Goal: Check status: Check status

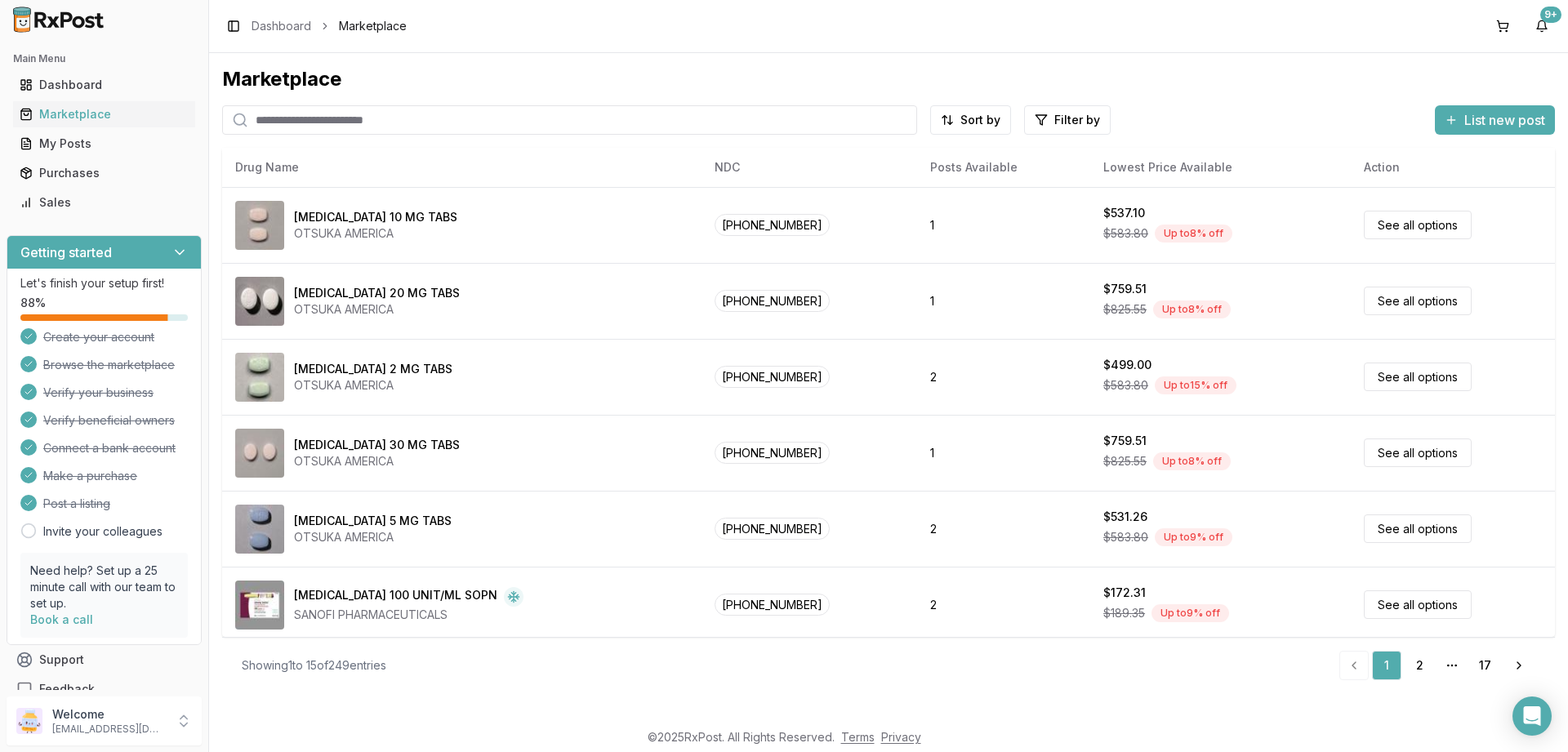
click at [522, 122] on input "search" at bounding box center [569, 120] width 695 height 29
paste input "**********"
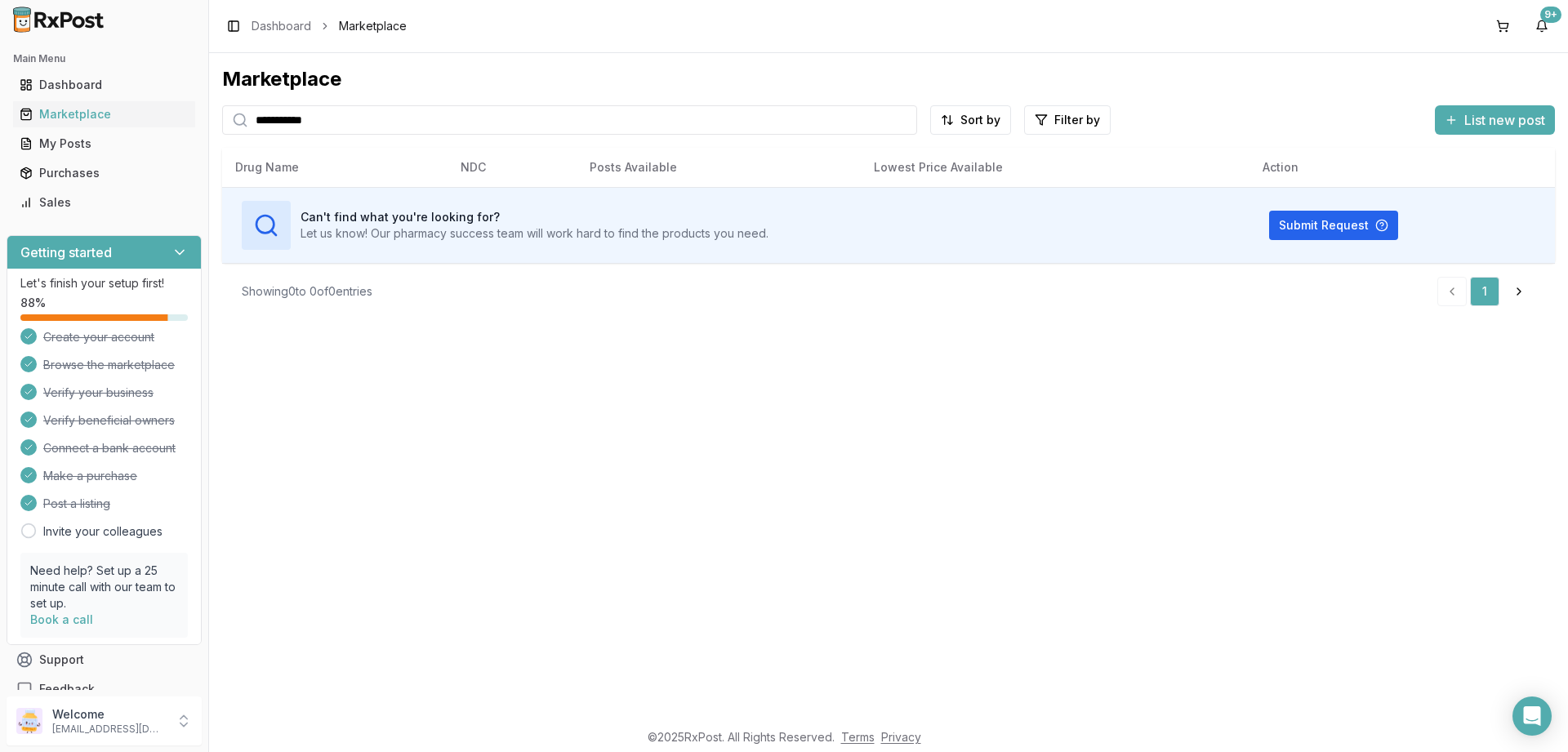
click at [370, 124] on input "**********" at bounding box center [569, 120] width 695 height 29
paste input "search"
type input "**********"
click at [66, 169] on div "Purchases" at bounding box center [104, 173] width 169 height 17
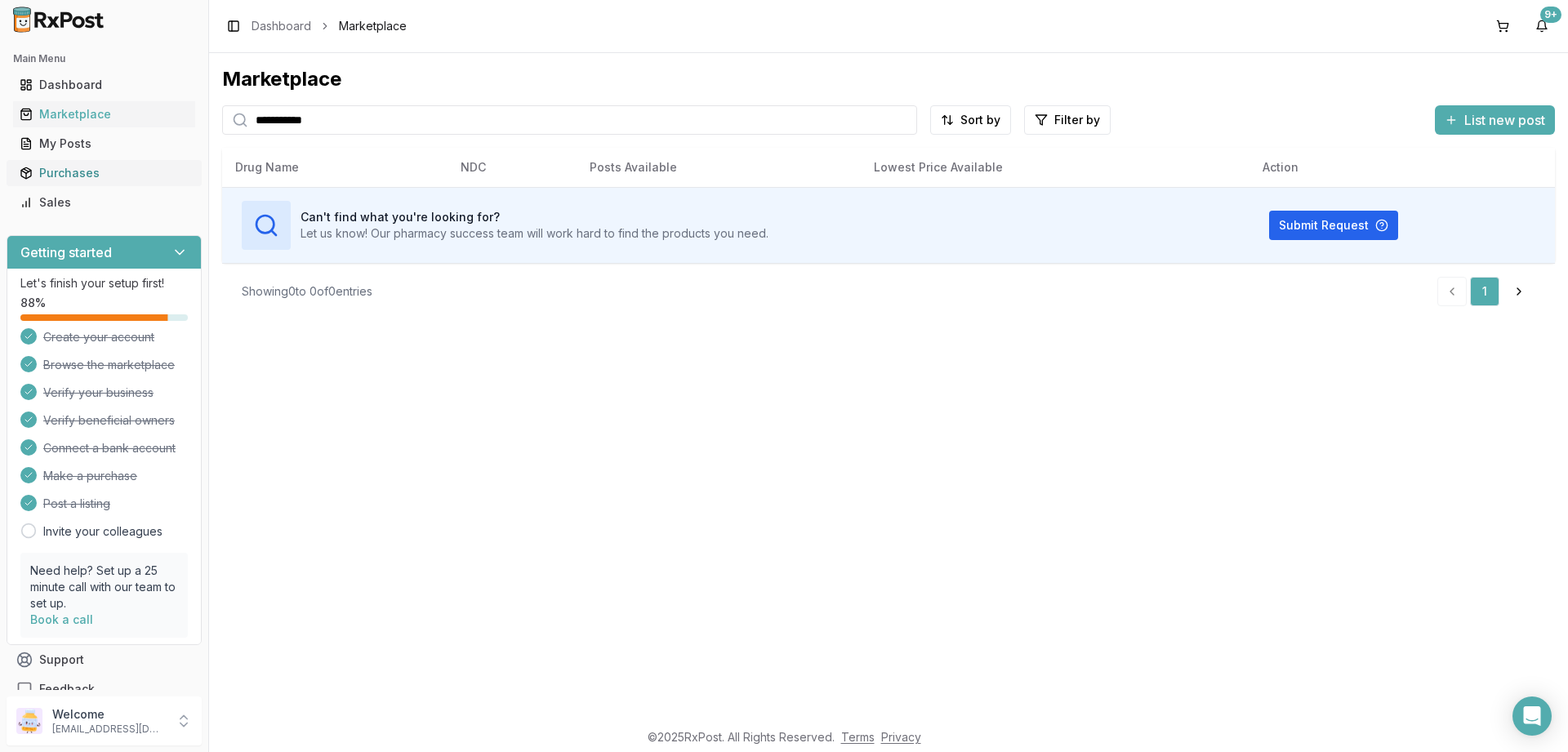
click at [41, 177] on div "Purchases" at bounding box center [104, 173] width 169 height 17
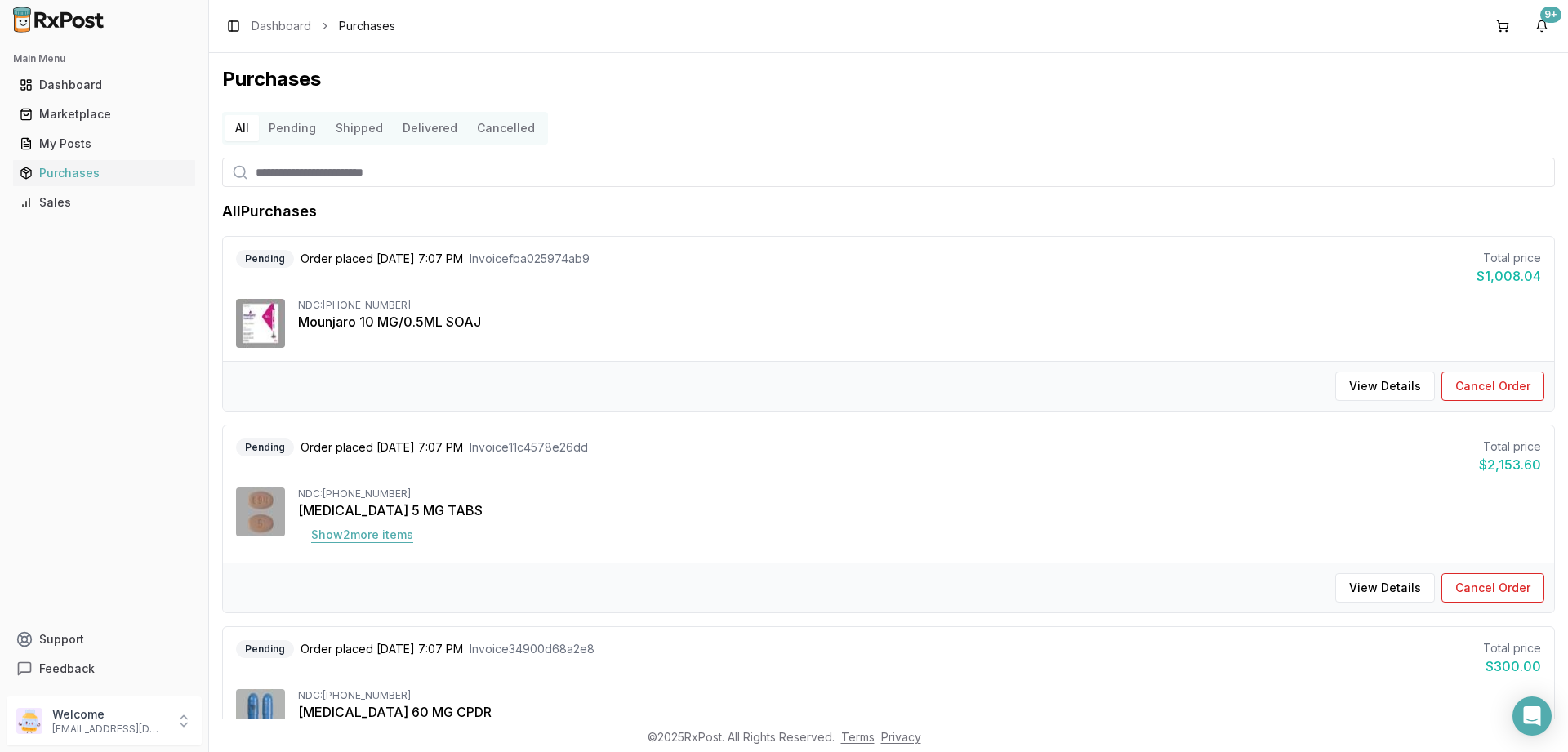
click at [387, 536] on button "Show 2 more item s" at bounding box center [362, 534] width 128 height 29
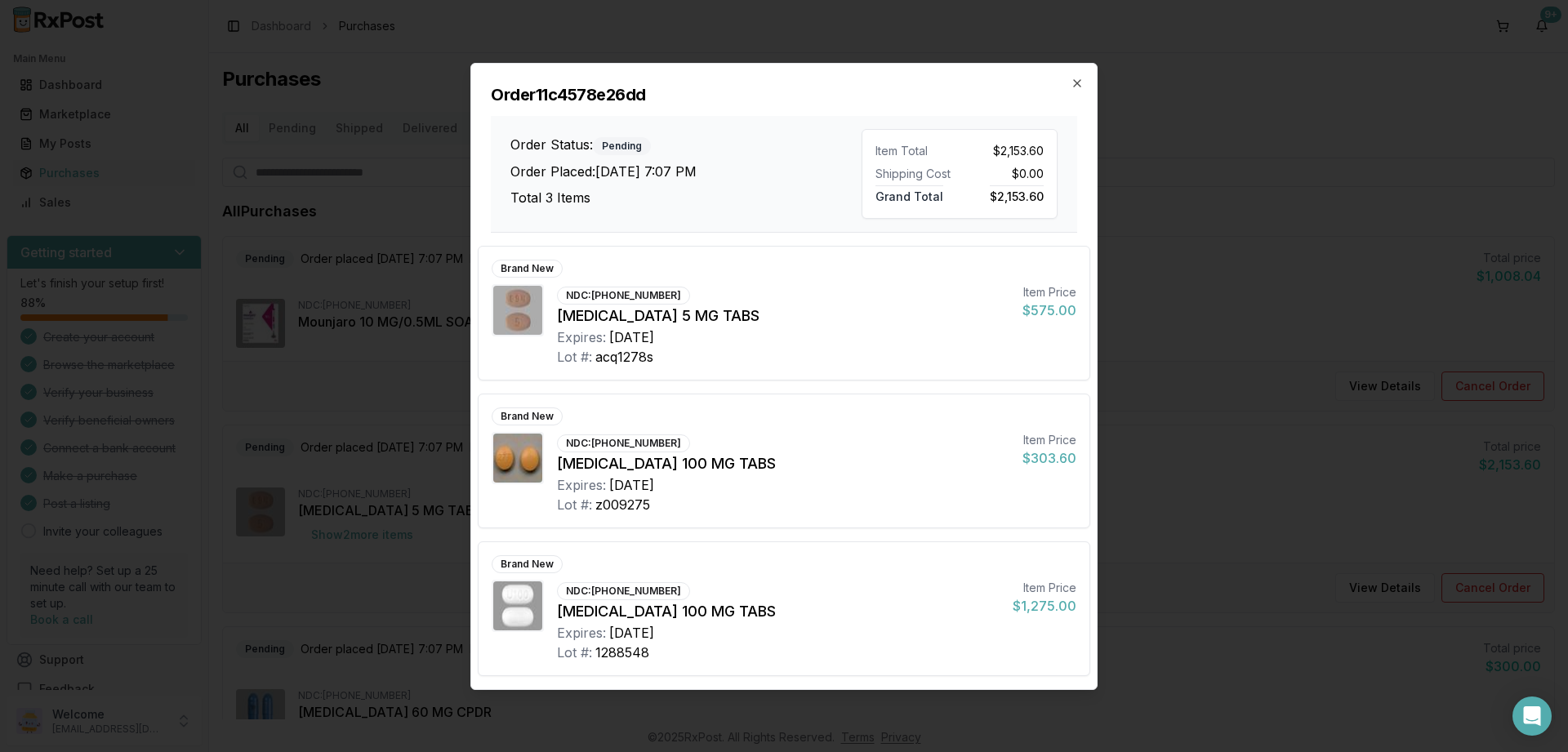
click at [1078, 92] on div "Order 11c4578e26dd Order Status: Pending Order Placed: [DATE] 7:07 PM Total 3 I…" at bounding box center [784, 148] width 626 height 169
click at [1081, 77] on icon "button" at bounding box center [1077, 82] width 13 height 13
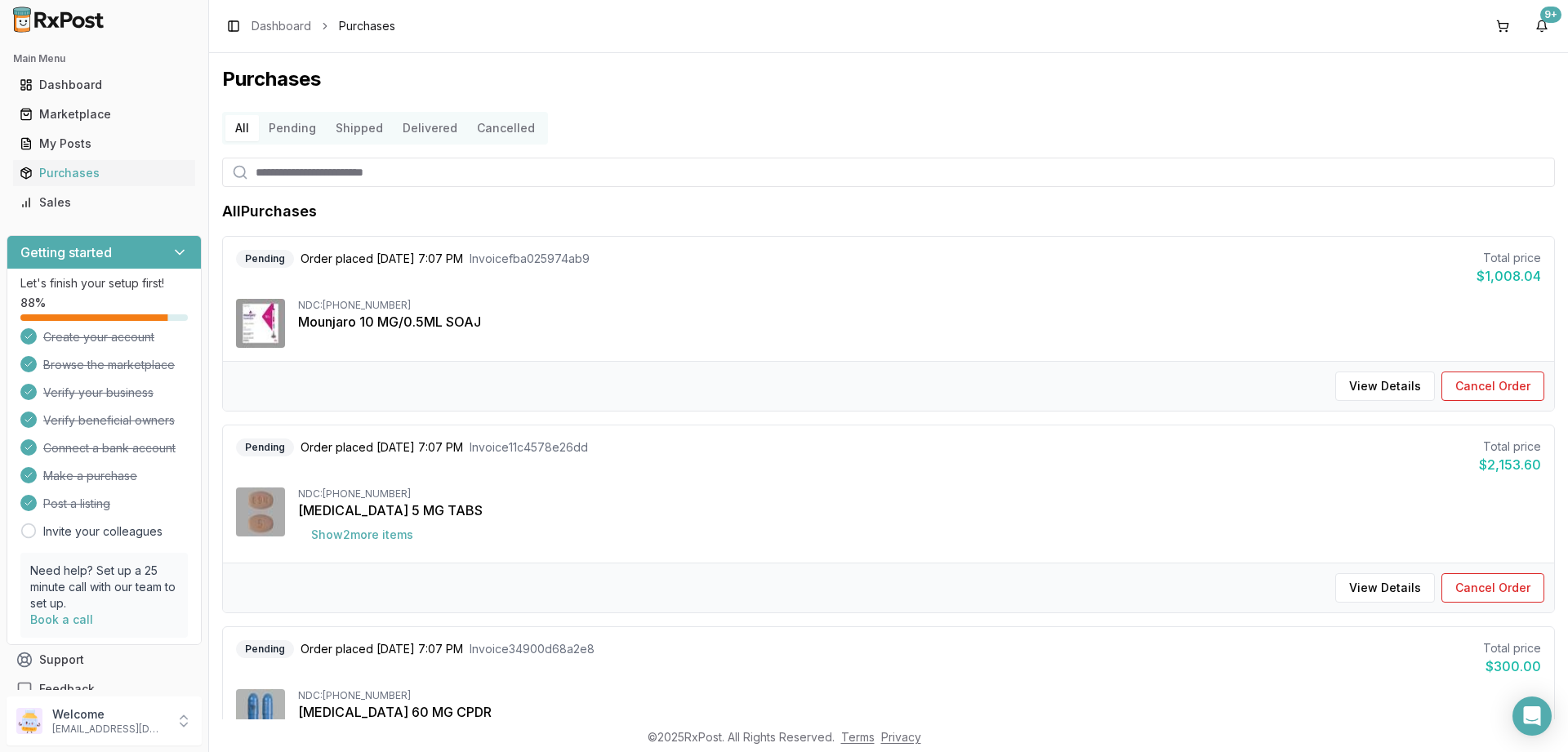
click at [281, 125] on button "Pending" at bounding box center [292, 127] width 67 height 26
click at [375, 534] on button "Show 2 more item s" at bounding box center [362, 534] width 128 height 29
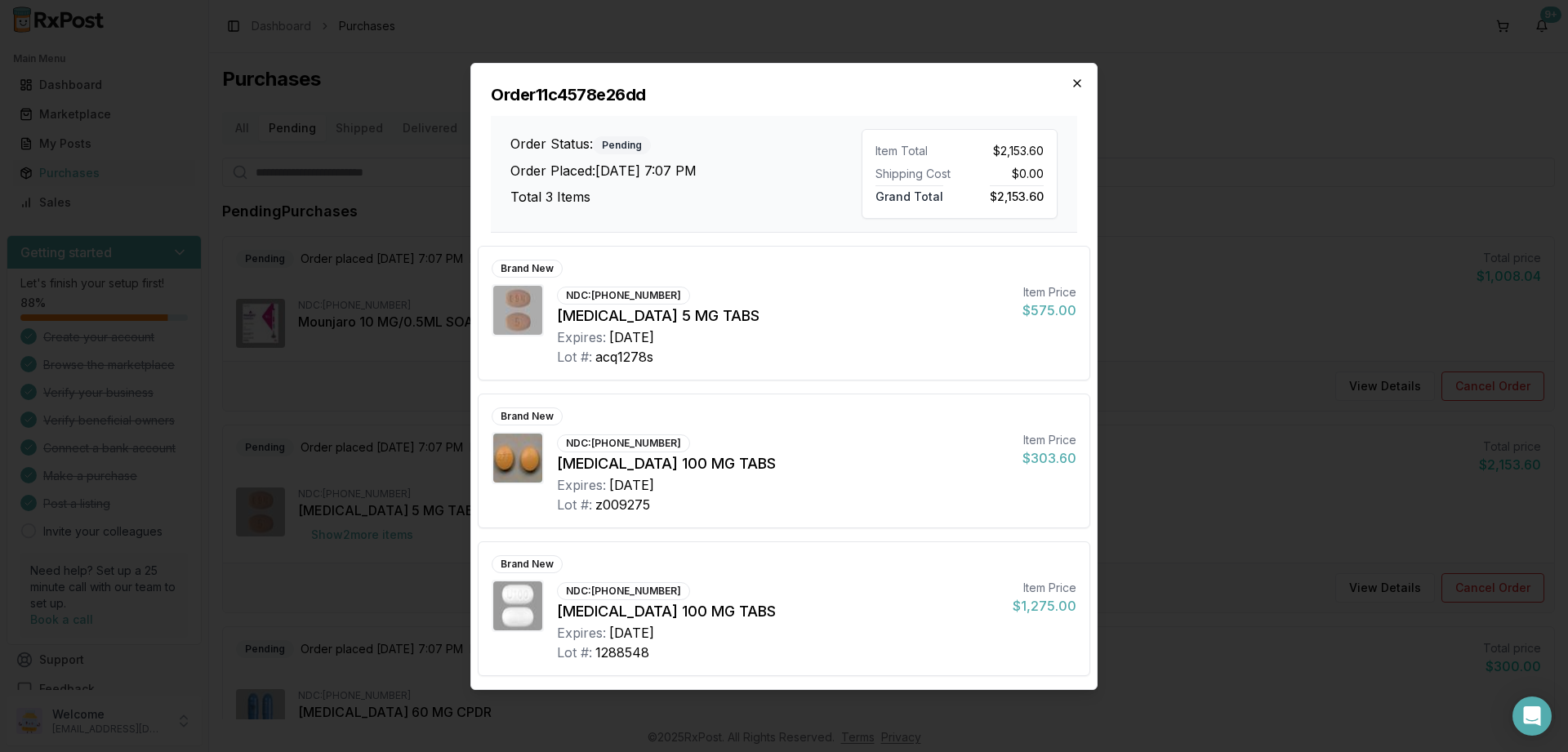
click at [1075, 84] on icon "button" at bounding box center [1077, 82] width 13 height 13
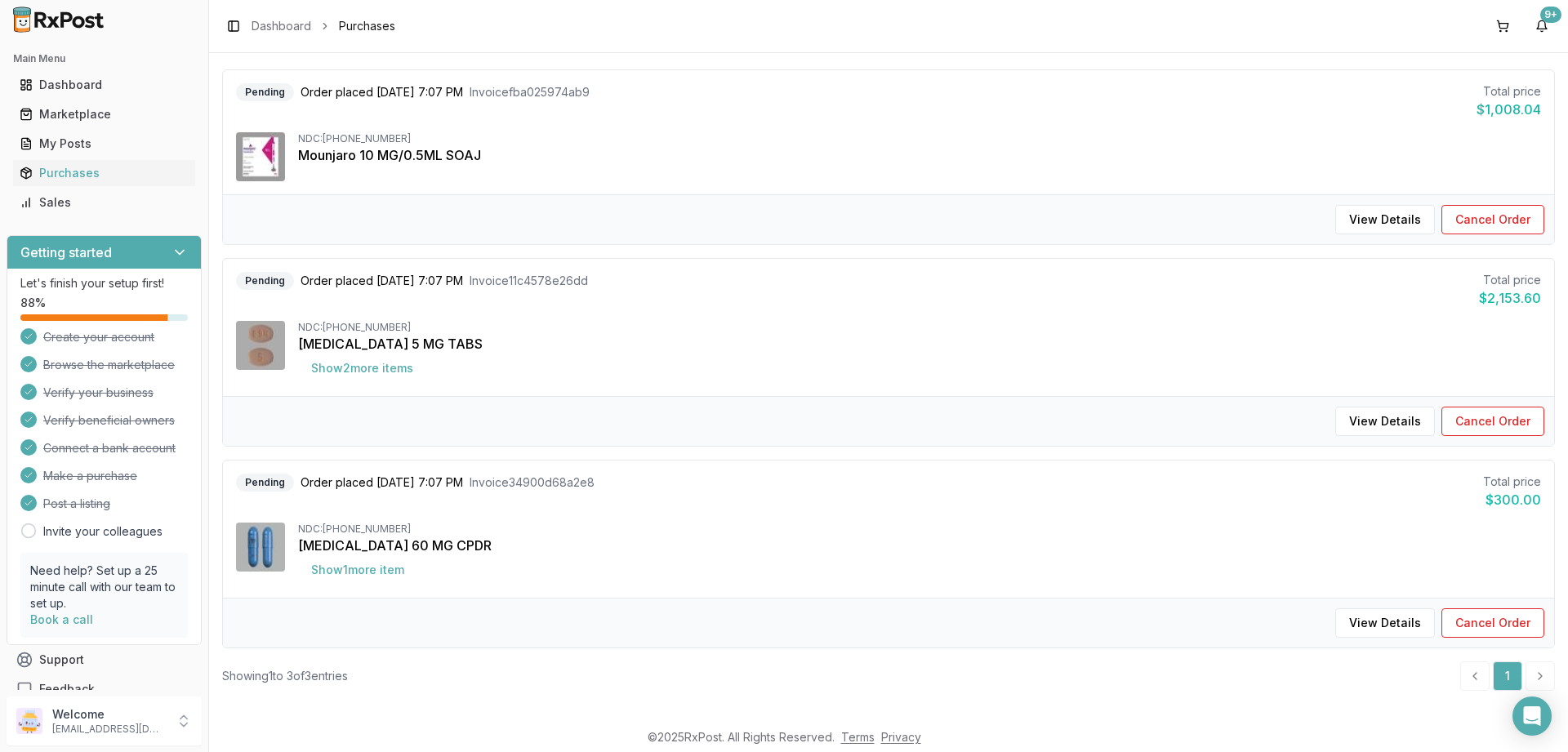
scroll to position [177, 0]
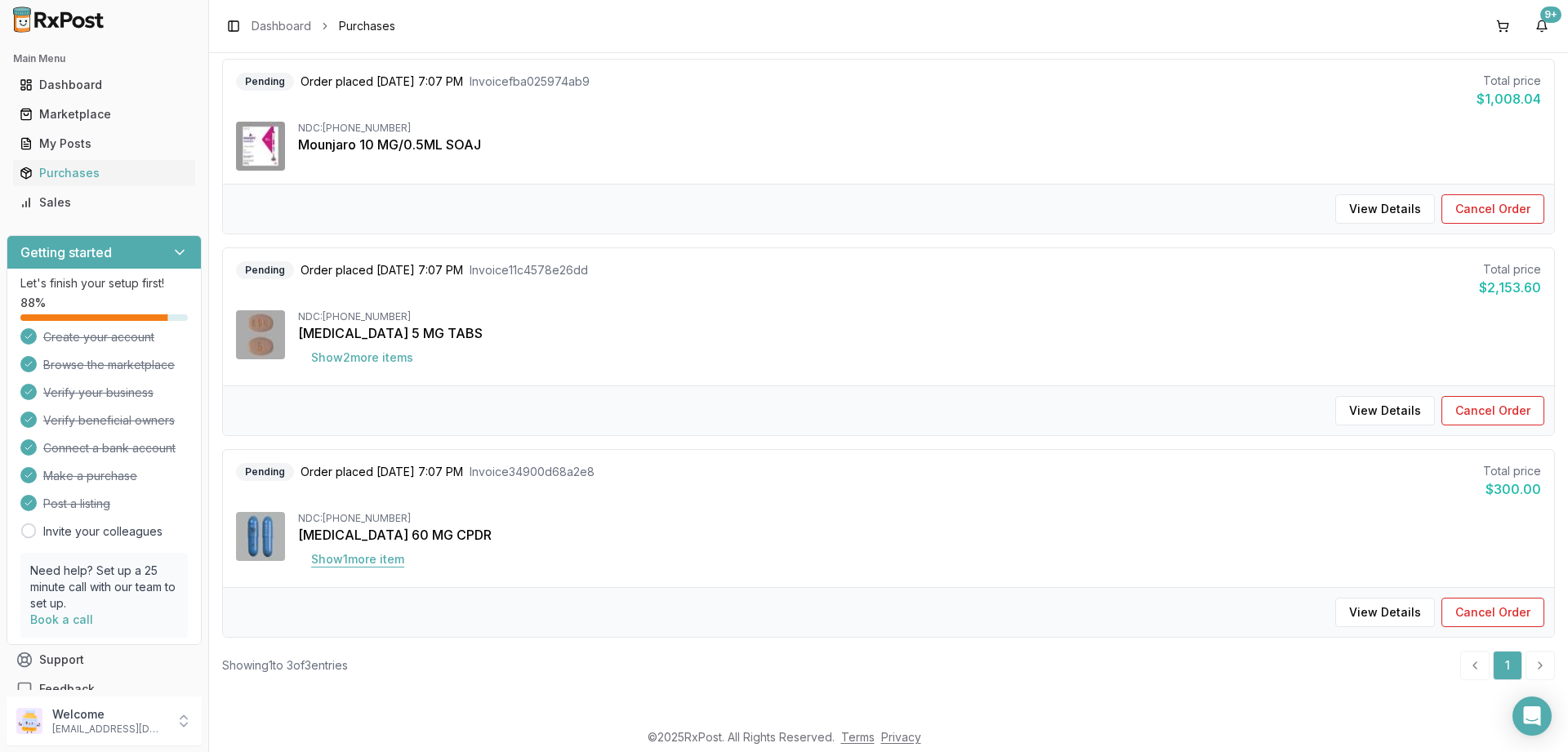
click at [379, 549] on button "Show 1 more item" at bounding box center [358, 559] width 120 height 29
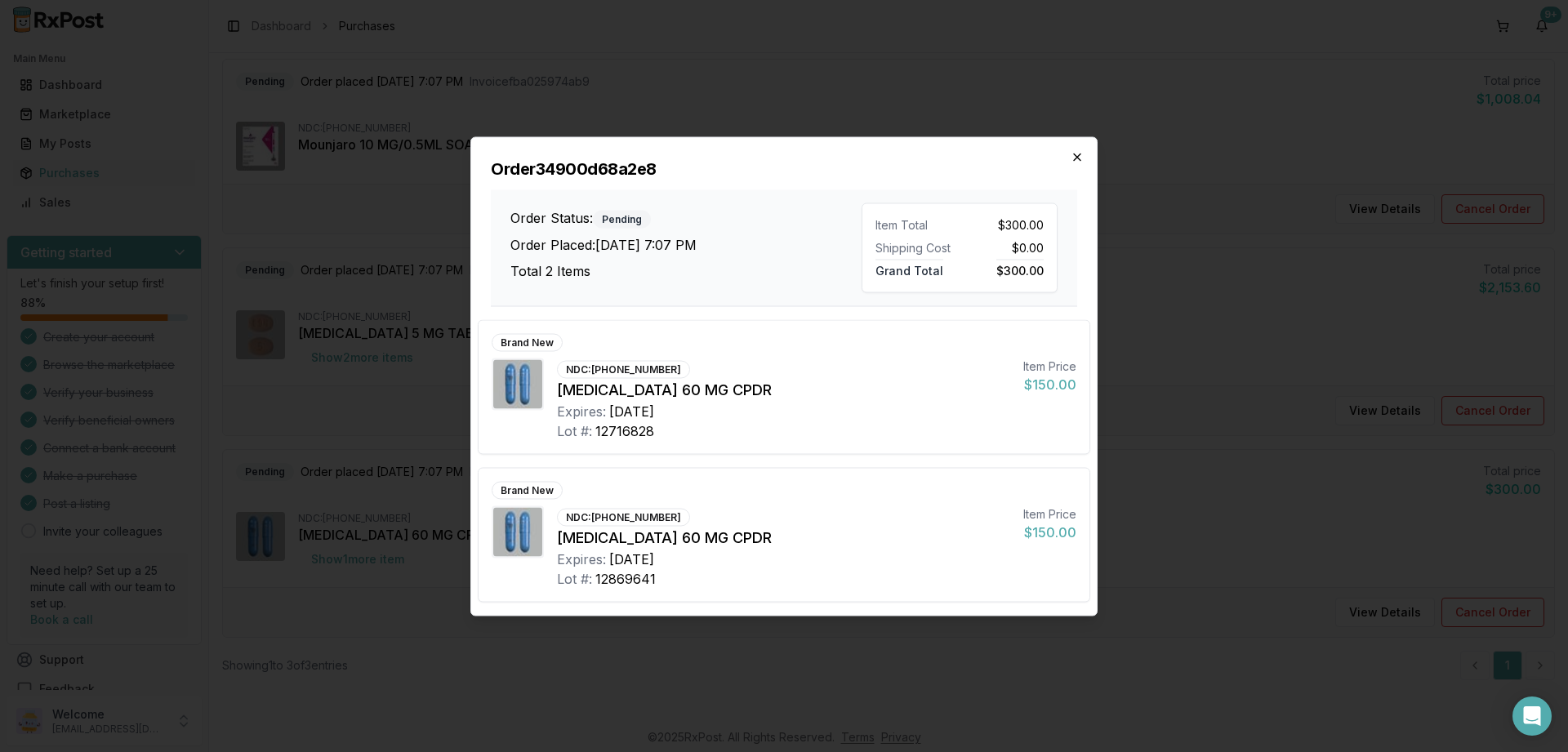
click at [1074, 157] on icon "button" at bounding box center [1077, 156] width 13 height 13
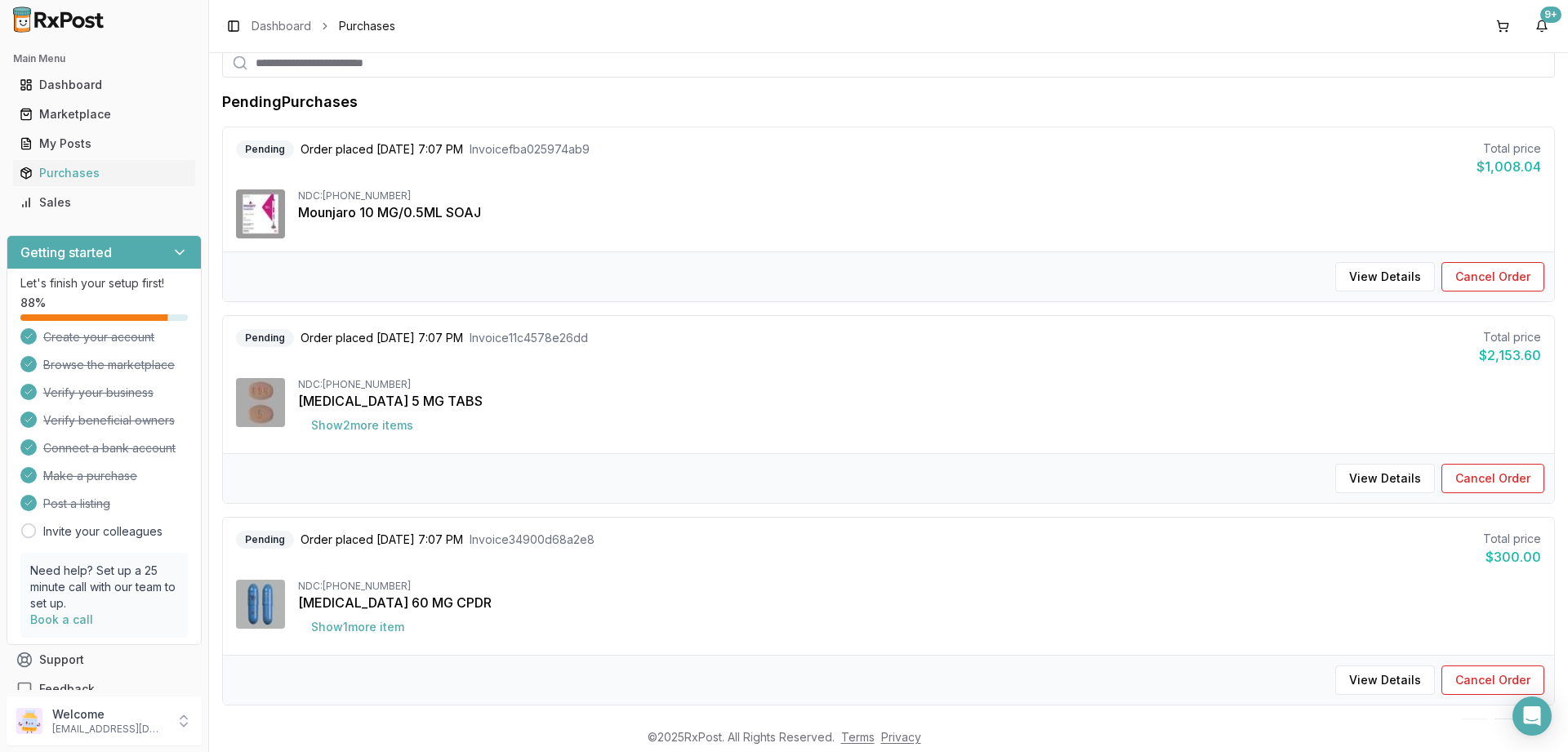
scroll to position [0, 0]
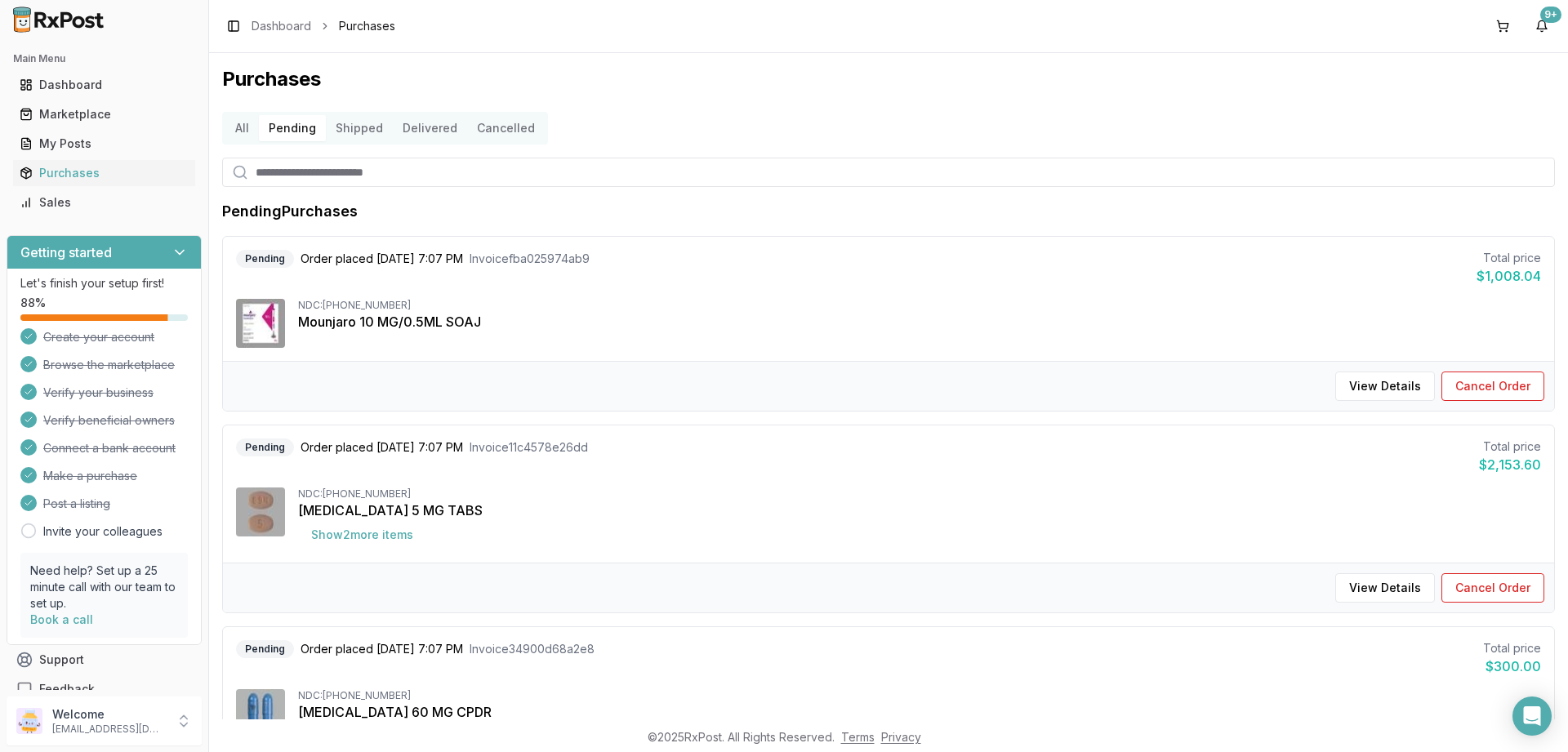
click at [239, 132] on button "All" at bounding box center [242, 127] width 33 height 26
click at [243, 126] on button "All" at bounding box center [242, 127] width 33 height 26
click at [357, 129] on button "Shipped" at bounding box center [359, 127] width 67 height 26
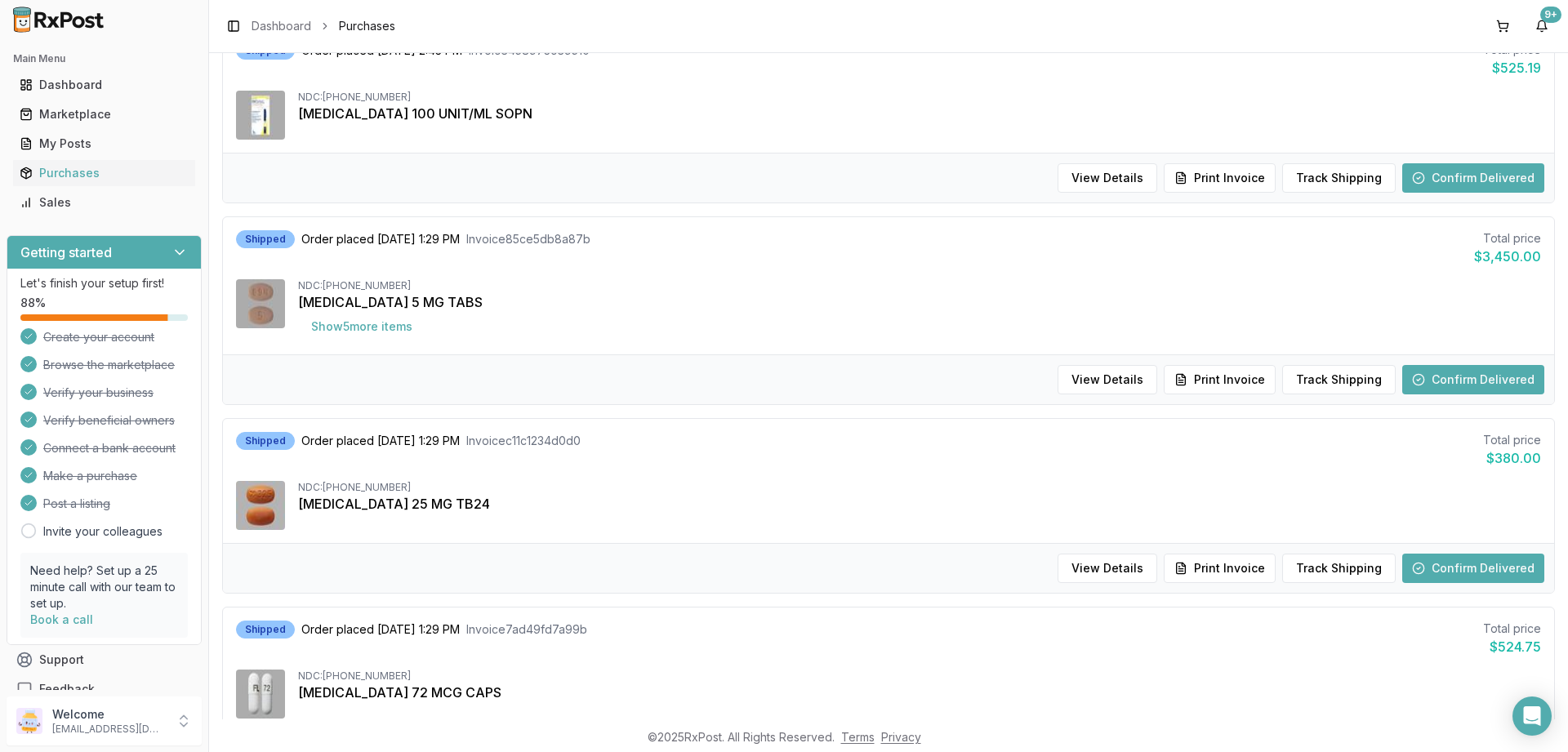
scroll to position [588, 0]
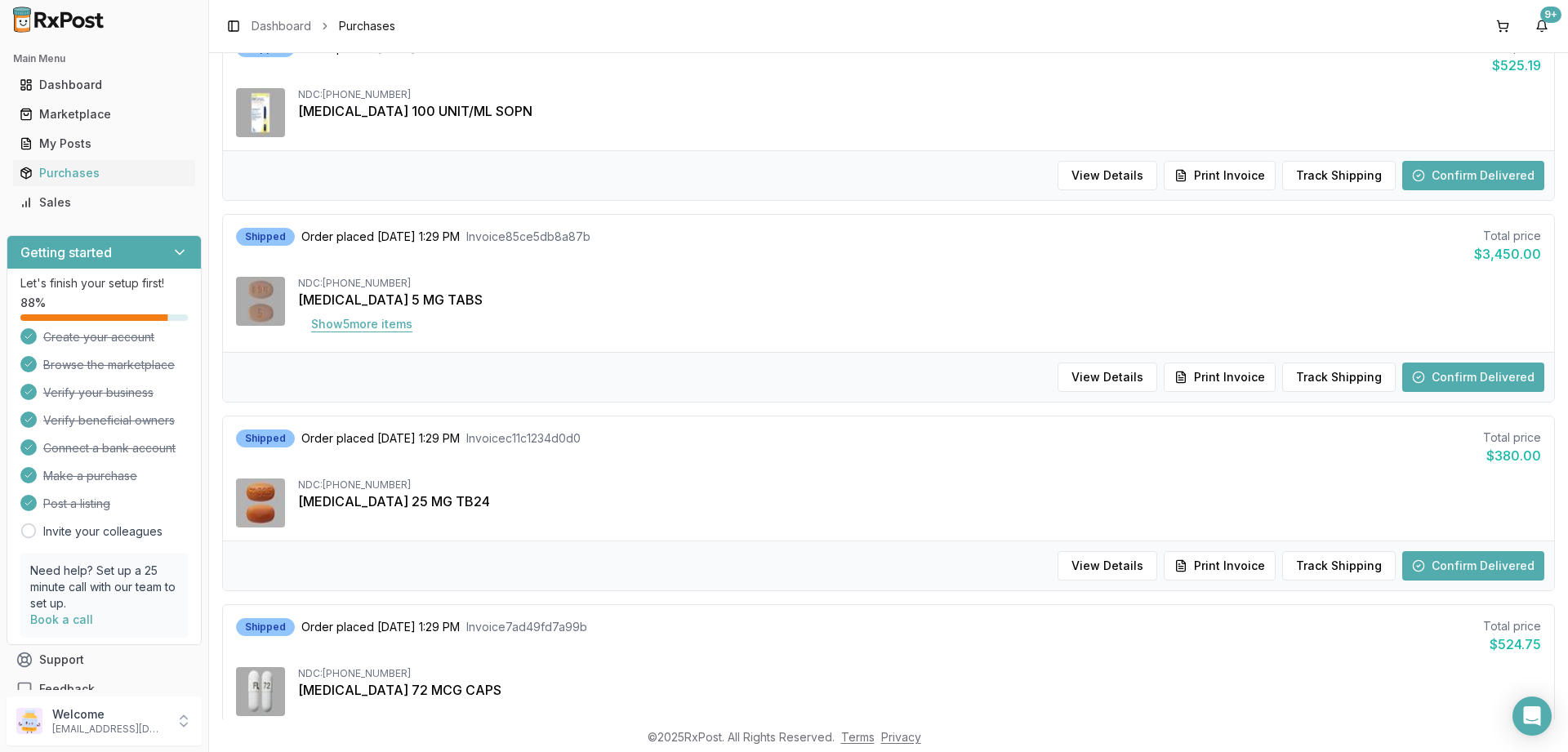
click at [366, 327] on button "Show 5 more item s" at bounding box center [362, 325] width 127 height 29
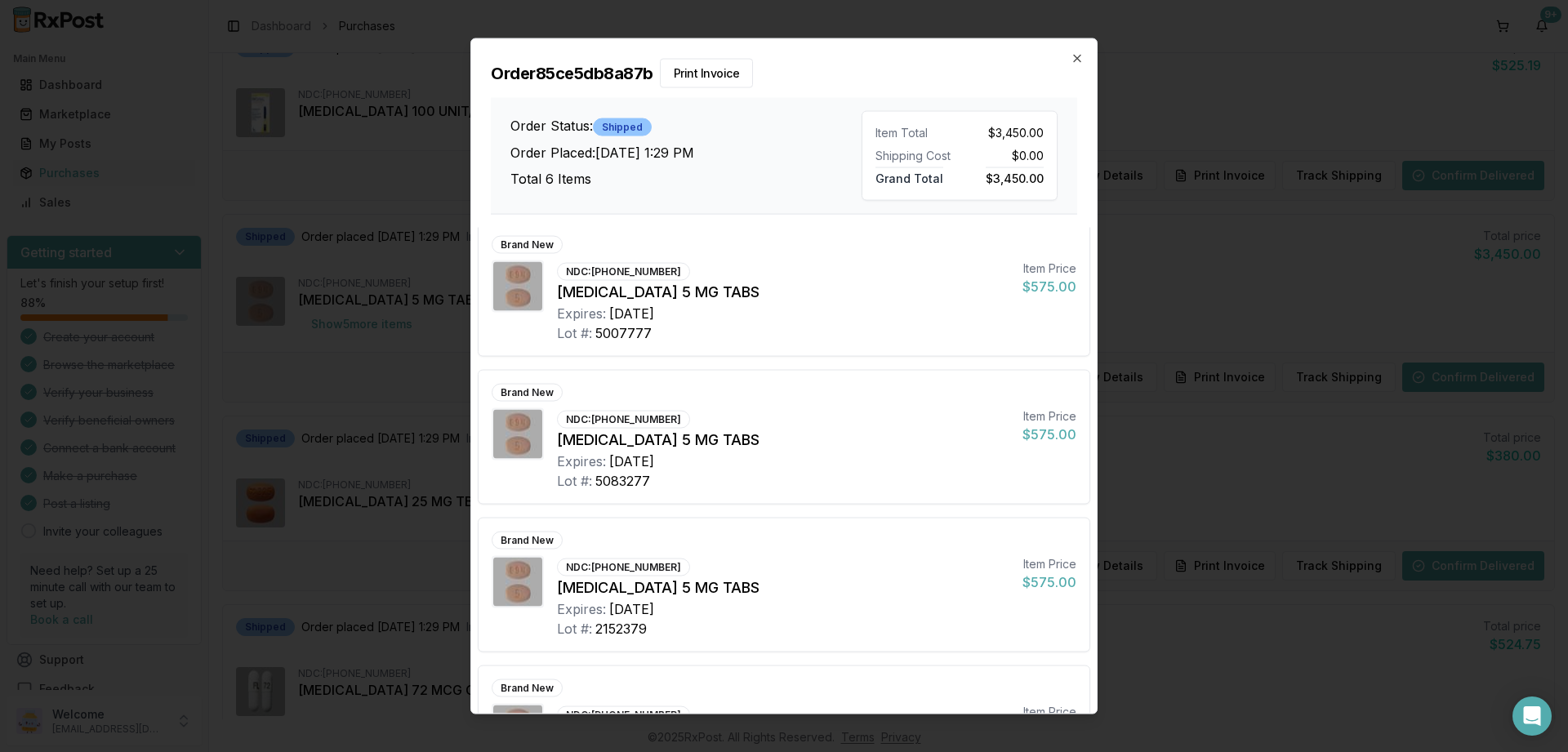
scroll to position [0, 0]
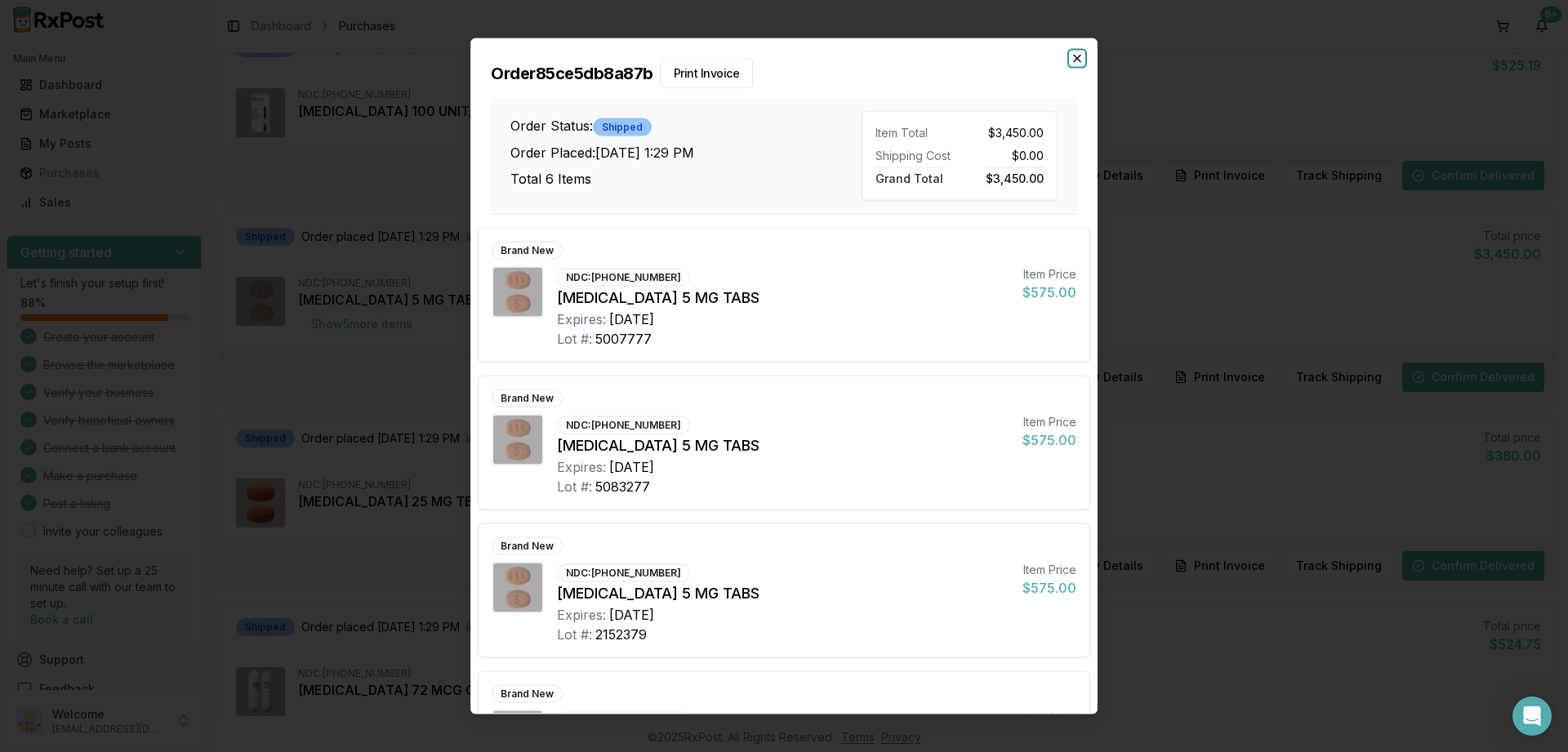
click at [1074, 59] on icon "button" at bounding box center [1077, 57] width 13 height 13
